Goal: Task Accomplishment & Management: Use online tool/utility

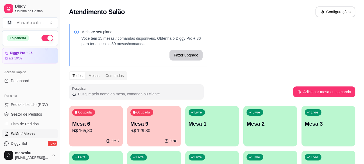
click at [115, 137] on div "22:12" at bounding box center [96, 141] width 54 height 11
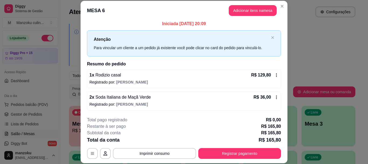
scroll to position [2, 0]
click at [230, 144] on div "**********" at bounding box center [184, 137] width 194 height 42
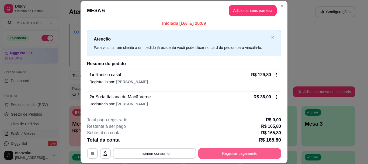
click at [238, 148] on button "Registrar pagamento" at bounding box center [239, 153] width 83 height 11
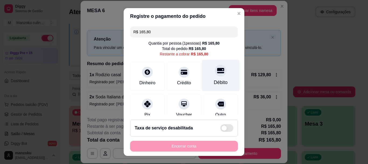
click at [211, 77] on div "Débito" at bounding box center [221, 76] width 38 height 32
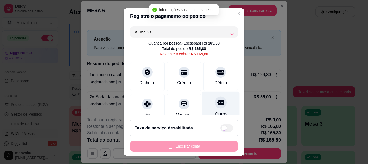
type input "R$ 0,00"
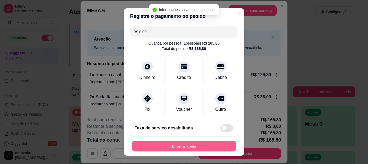
click at [217, 146] on button "Encerrar conta" at bounding box center [184, 145] width 105 height 11
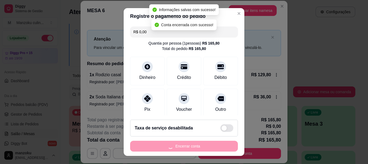
scroll to position [0, 0]
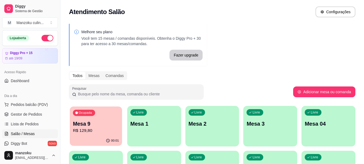
click at [107, 122] on p "Mesa 9" at bounding box center [96, 123] width 46 height 7
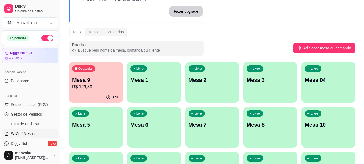
scroll to position [4, 0]
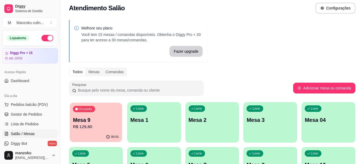
click at [100, 120] on p "Mesa 9" at bounding box center [96, 119] width 46 height 7
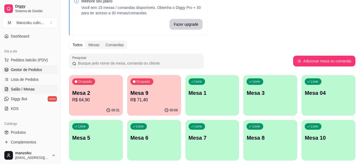
scroll to position [54, 0]
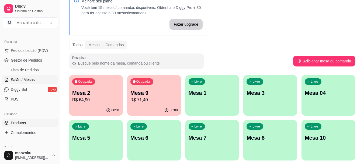
click at [28, 123] on link "Produtos" at bounding box center [30, 122] width 56 height 9
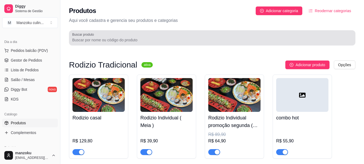
click at [185, 39] on input "Buscar produto" at bounding box center [212, 39] width 280 height 5
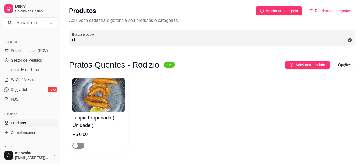
type input "til"
click at [79, 148] on span "button" at bounding box center [78, 145] width 12 height 6
